Goal: Task Accomplishment & Management: Use online tool/utility

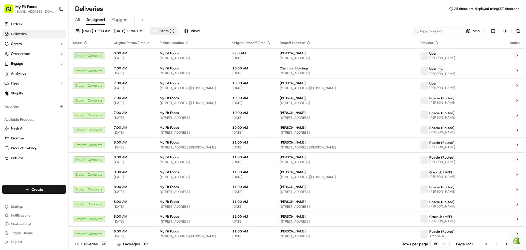
click at [177, 31] on button "Filters ( 1 )" at bounding box center [163, 31] width 27 height 8
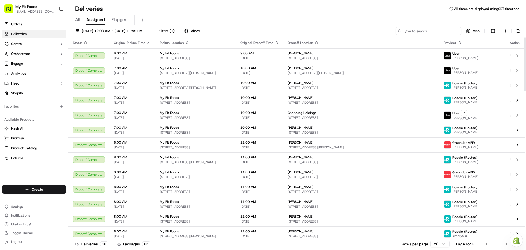
click at [440, 31] on input at bounding box center [429, 31] width 66 height 8
